Goal: Communication & Community: Answer question/provide support

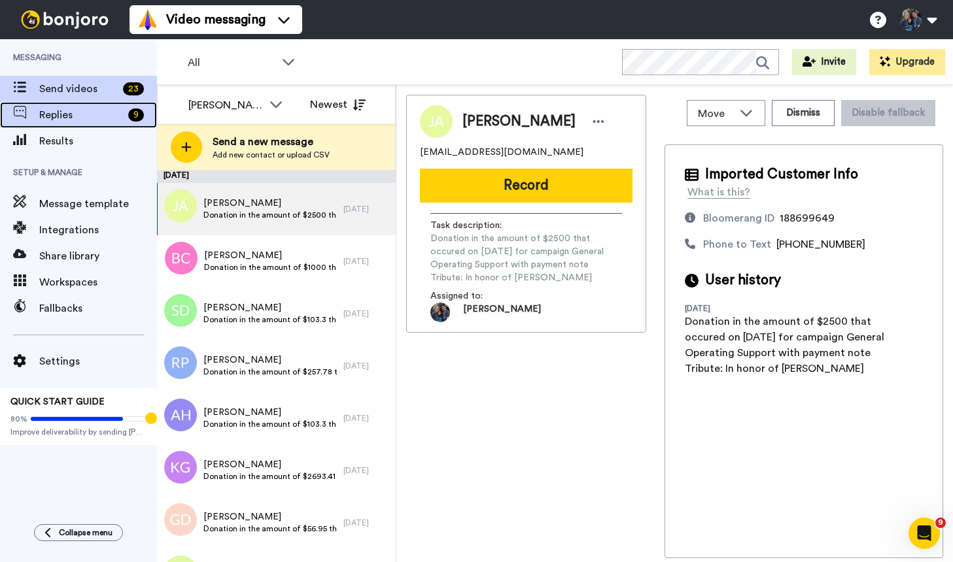
click at [77, 119] on span "Replies" at bounding box center [81, 115] width 84 height 16
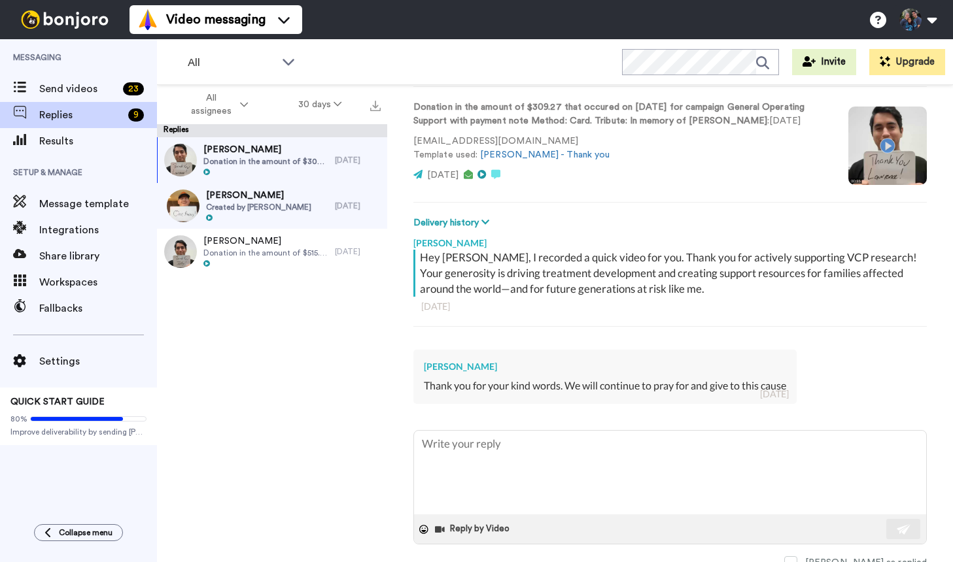
scroll to position [83, 0]
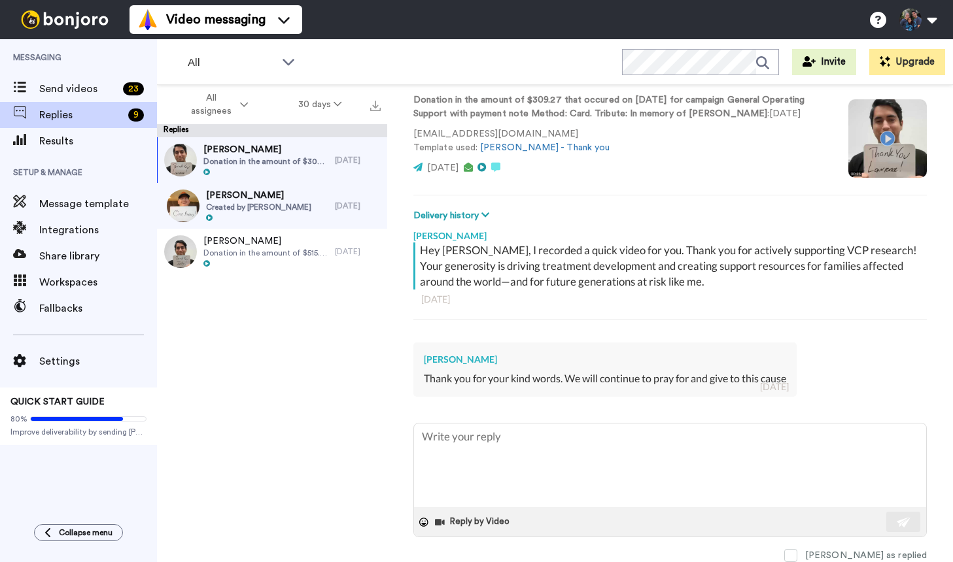
type textarea "x"
